Goal: Task Accomplishment & Management: Manage account settings

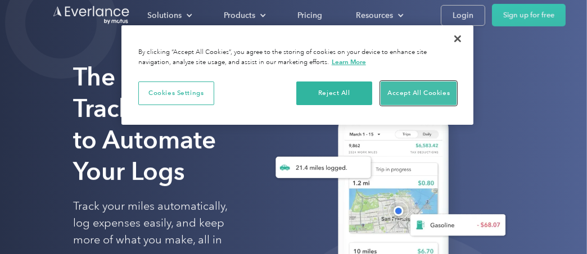
click at [419, 89] on button "Accept All Cookies" at bounding box center [419, 94] width 76 height 24
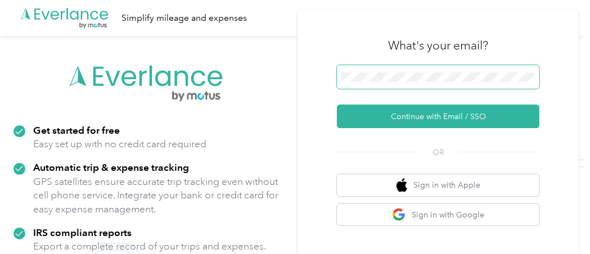
click at [356, 71] on span at bounding box center [438, 77] width 203 height 24
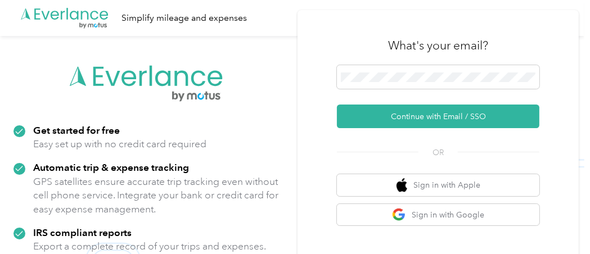
click at [332, 149] on div "What's your email? Continue with Email / SSO OR Sign in with Apple Sign in with…" at bounding box center [438, 163] width 281 height 306
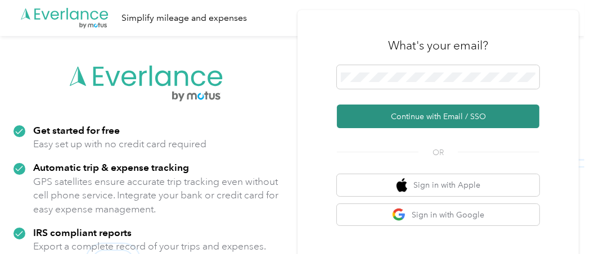
click at [461, 114] on button "Continue with Email / SSO" at bounding box center [438, 117] width 203 height 24
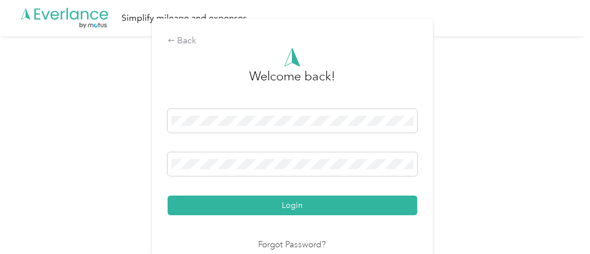
click at [494, 151] on div "Back Welcome back! Login Forgot Password?" at bounding box center [292, 148] width 584 height 224
